Goal: Find specific page/section: Find specific page/section

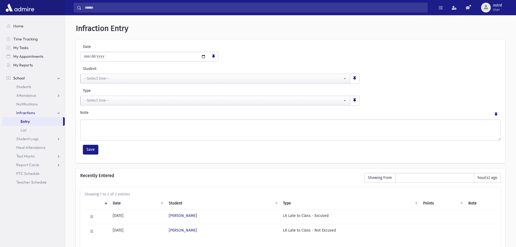
scroll to position [36, 0]
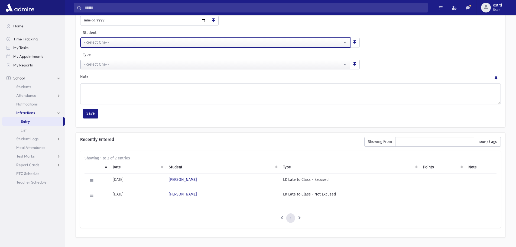
click at [116, 42] on div "--Select One--" at bounding box center [213, 43] width 258 height 6
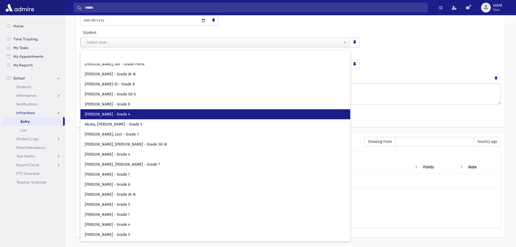
scroll to position [27, 0]
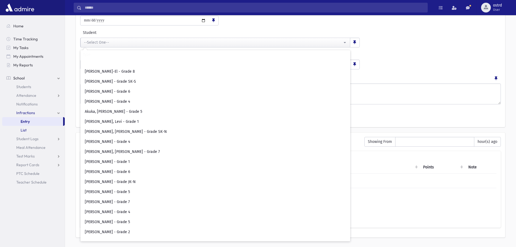
click at [23, 130] on span "List" at bounding box center [24, 130] width 6 height 5
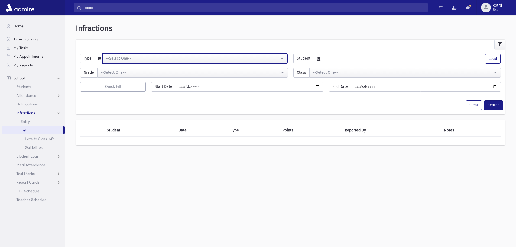
click at [128, 60] on div "--Select One--" at bounding box center [193, 59] width 174 height 6
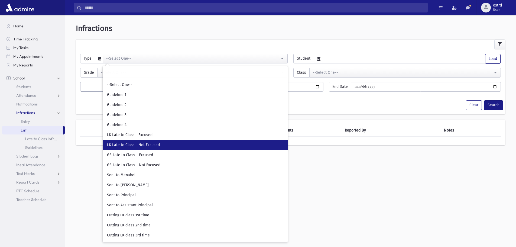
click at [141, 146] on span "LK Late to Class - Not Excused" at bounding box center [133, 144] width 53 height 5
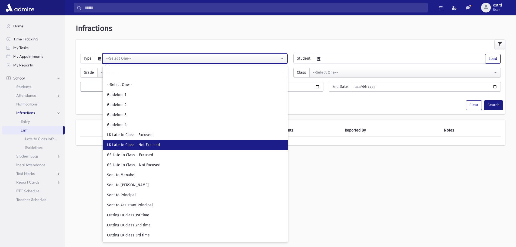
select select "**"
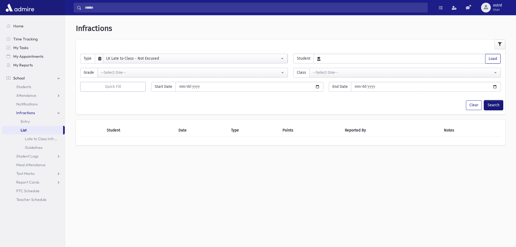
click at [489, 107] on button "Search" at bounding box center [493, 105] width 19 height 10
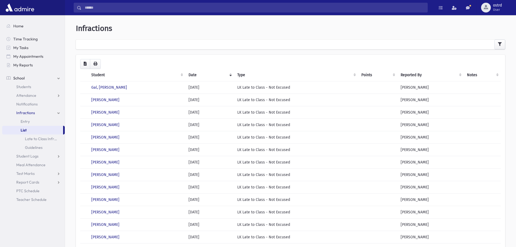
click at [96, 75] on th "Student" at bounding box center [136, 75] width 97 height 12
